Goal: Information Seeking & Learning: Learn about a topic

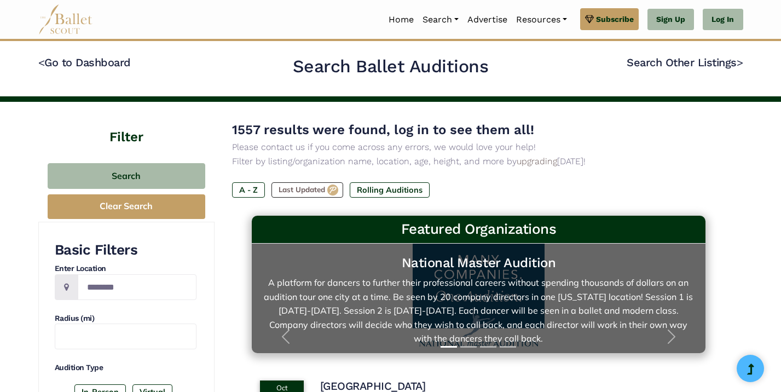
scroll to position [4, 0]
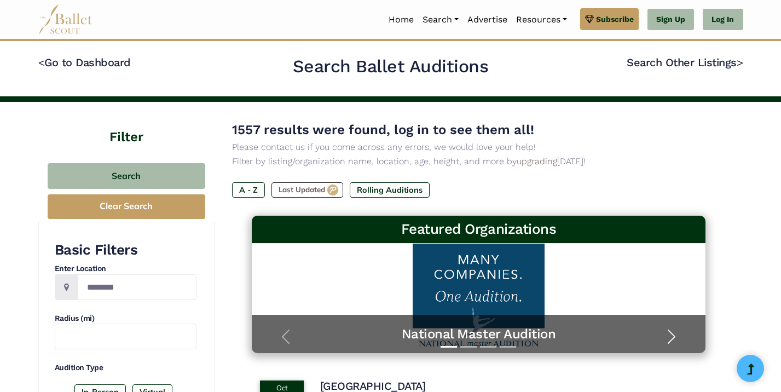
click at [669, 336] on span "button" at bounding box center [672, 337] width 18 height 18
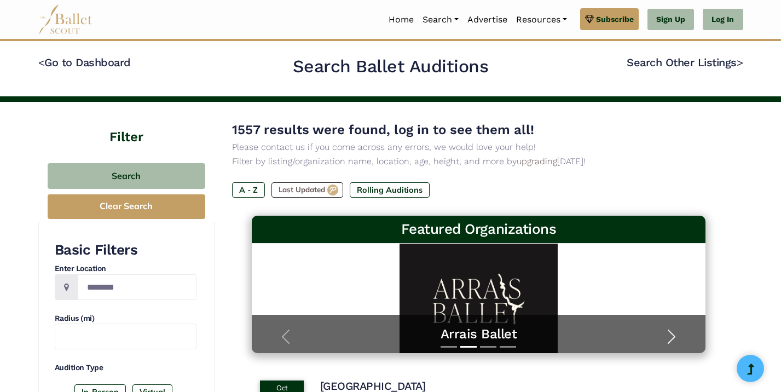
click at [670, 334] on span "button" at bounding box center [672, 337] width 18 height 18
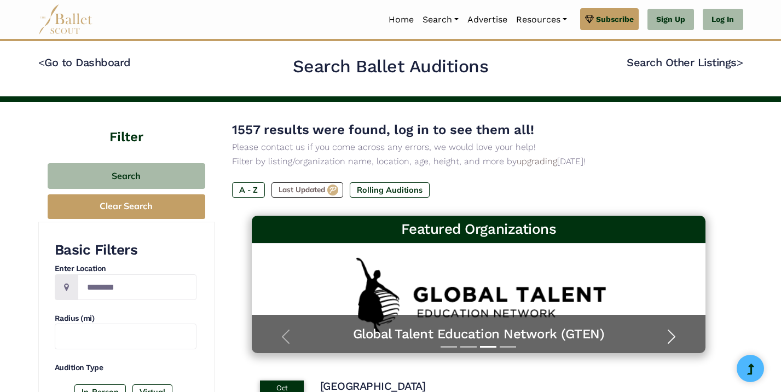
click at [670, 334] on span "button" at bounding box center [672, 337] width 18 height 18
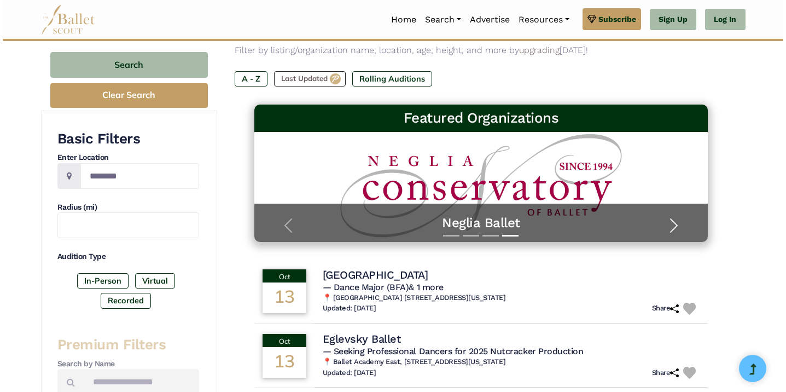
scroll to position [280, 0]
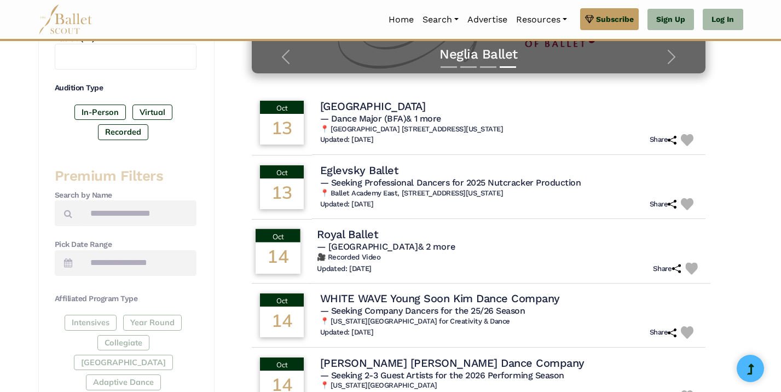
click at [543, 262] on h6 "🎥 Recorded Video" at bounding box center [509, 257] width 385 height 9
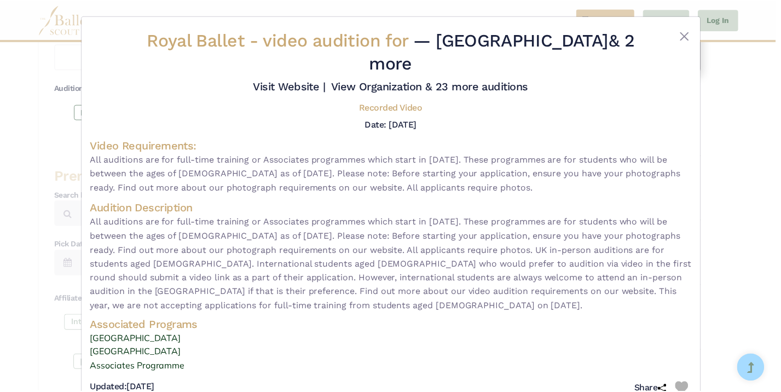
scroll to position [10, 0]
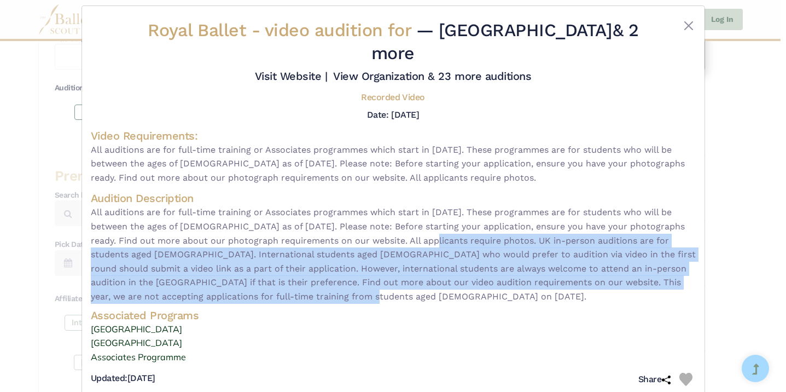
drag, startPoint x: 407, startPoint y: 217, endPoint x: 408, endPoint y: 271, distance: 53.6
click at [408, 271] on span "All auditions are for full-time training or Associates programmes which start i…" at bounding box center [393, 254] width 605 height 98
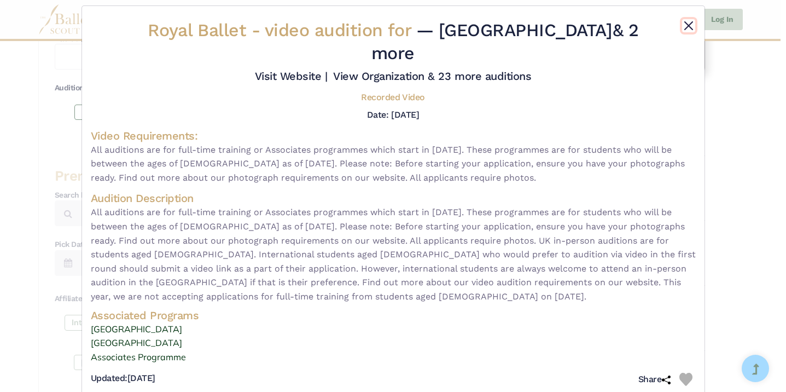
click at [687, 26] on button "Close" at bounding box center [688, 25] width 13 height 13
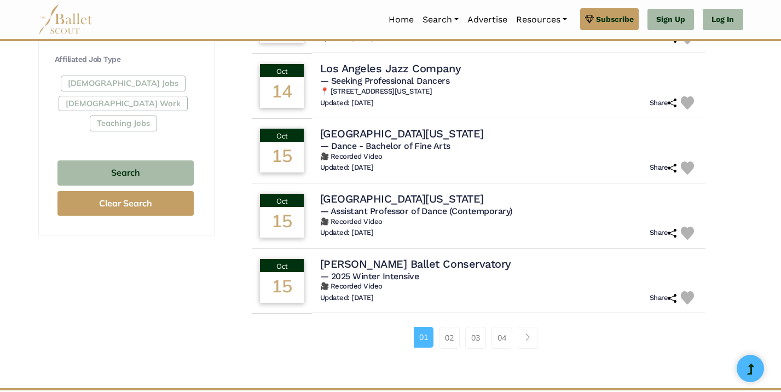
scroll to position [641, 0]
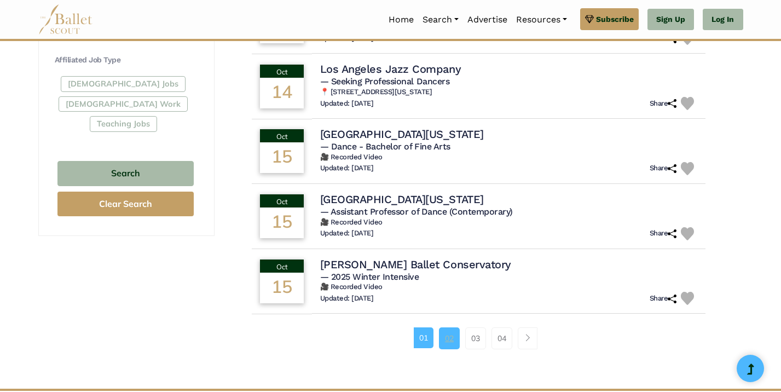
click at [443, 341] on link "02" at bounding box center [449, 338] width 21 height 22
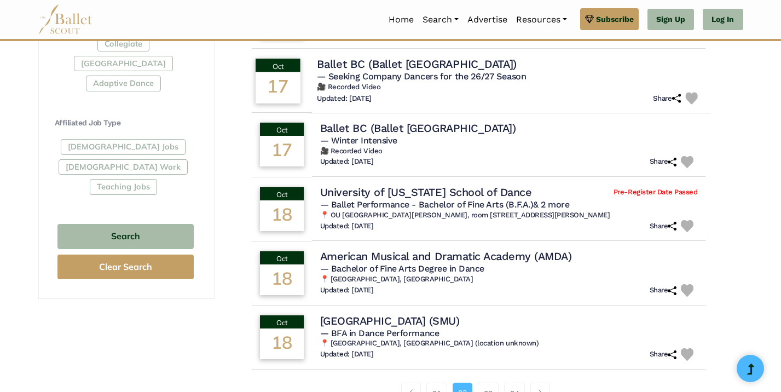
scroll to position [597, 0]
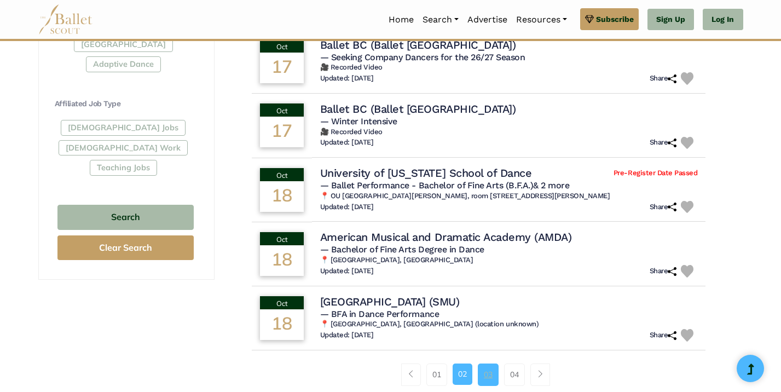
click at [483, 378] on link "03" at bounding box center [488, 374] width 21 height 22
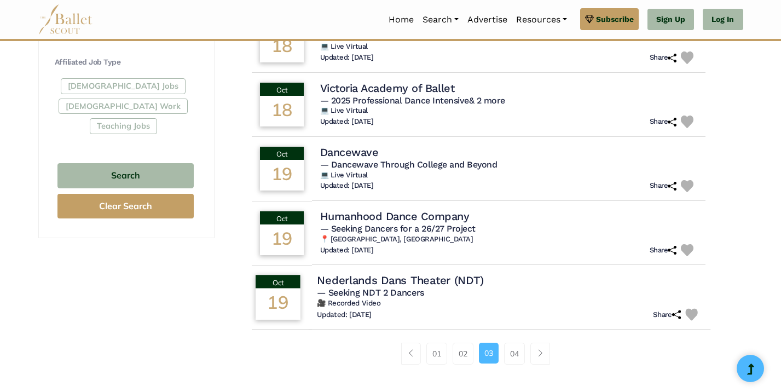
scroll to position [658, 0]
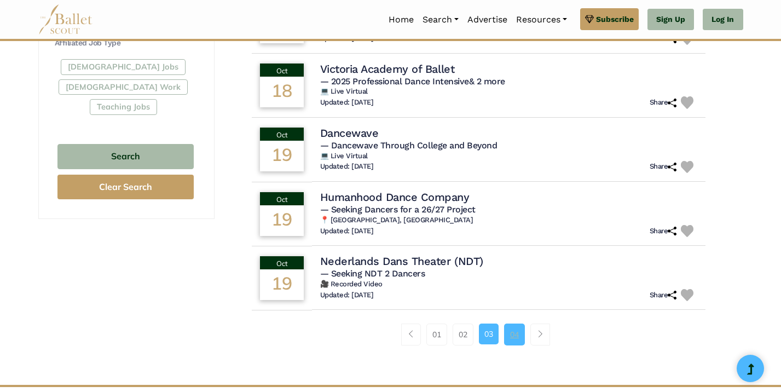
click at [518, 323] on link "04" at bounding box center [514, 334] width 21 height 22
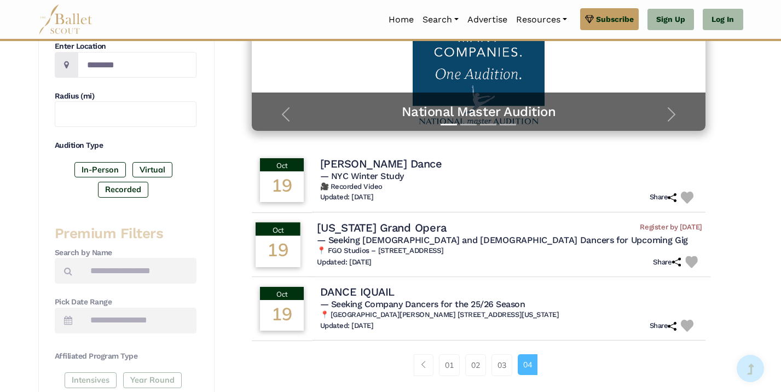
scroll to position [220, 0]
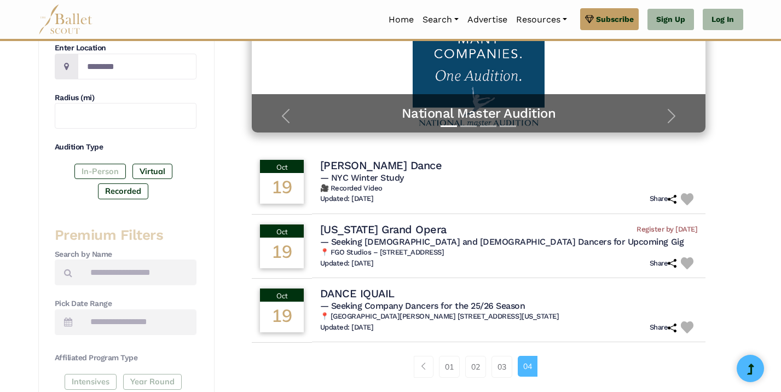
click at [102, 172] on label "In-Person" at bounding box center [99, 171] width 51 height 15
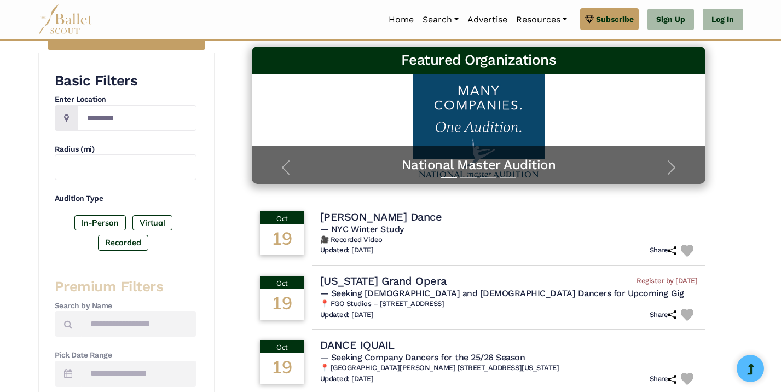
scroll to position [166, 0]
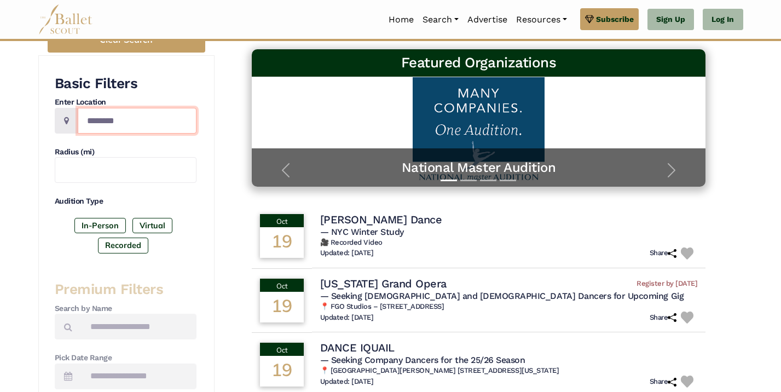
click at [163, 117] on input "Location" at bounding box center [137, 121] width 119 height 26
type input "******"
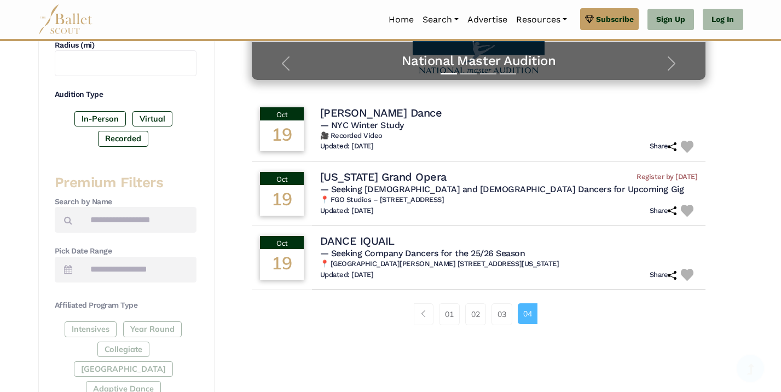
scroll to position [337, 0]
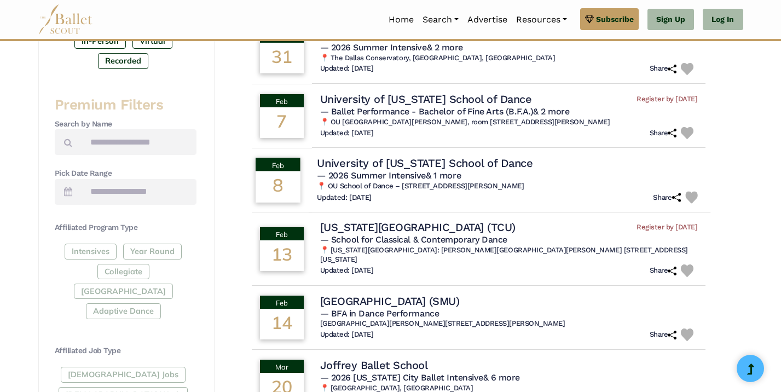
scroll to position [581, 0]
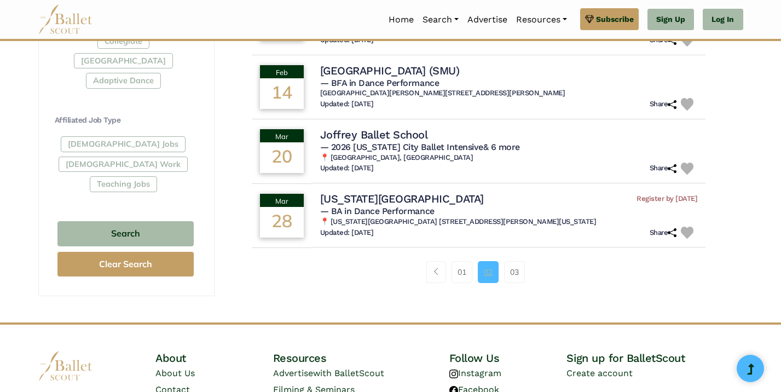
click at [478, 266] on link "02" at bounding box center [488, 272] width 21 height 22
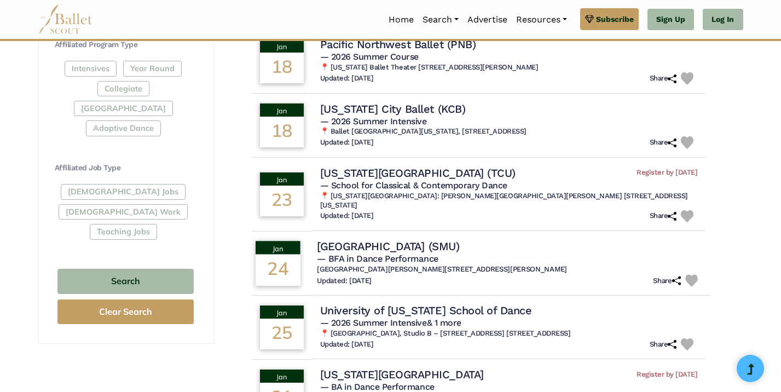
scroll to position [707, 0]
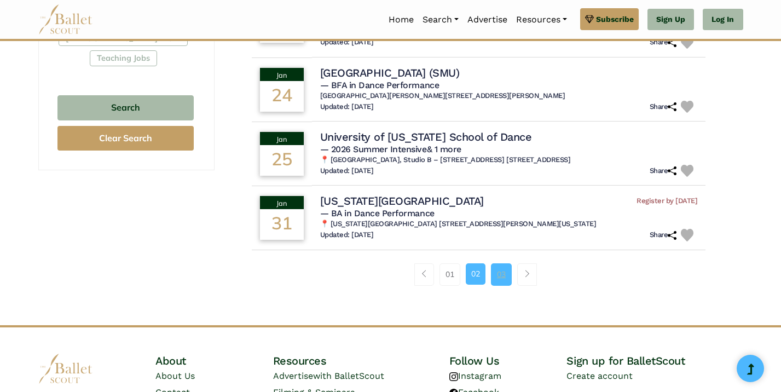
click at [498, 268] on link "03" at bounding box center [501, 274] width 21 height 22
